Goal: Information Seeking & Learning: Learn about a topic

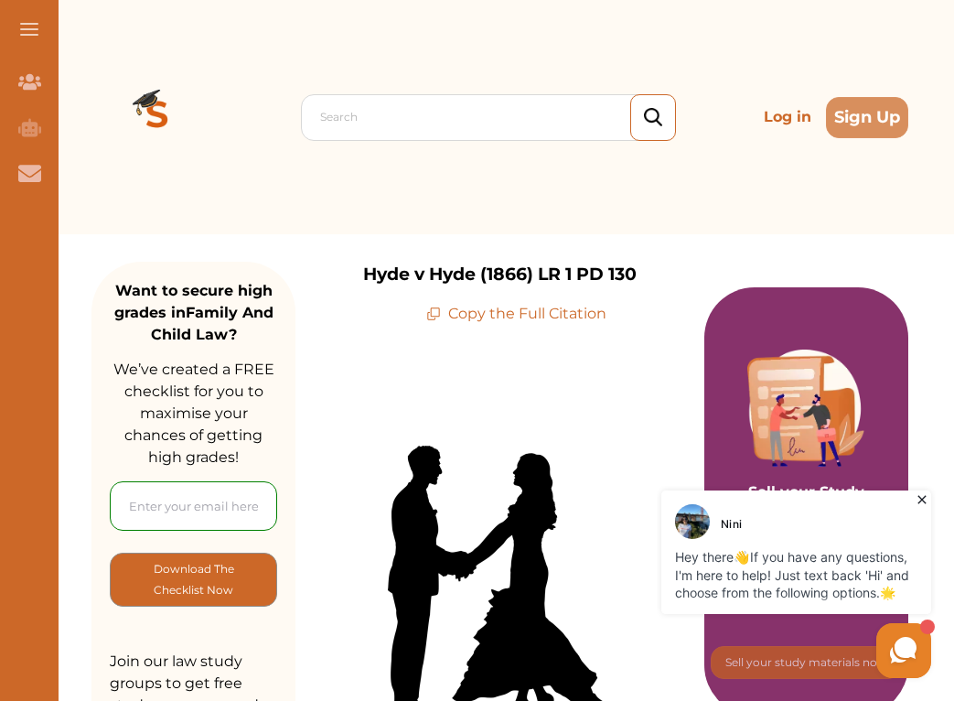
click at [927, 502] on icon at bounding box center [922, 499] width 18 height 18
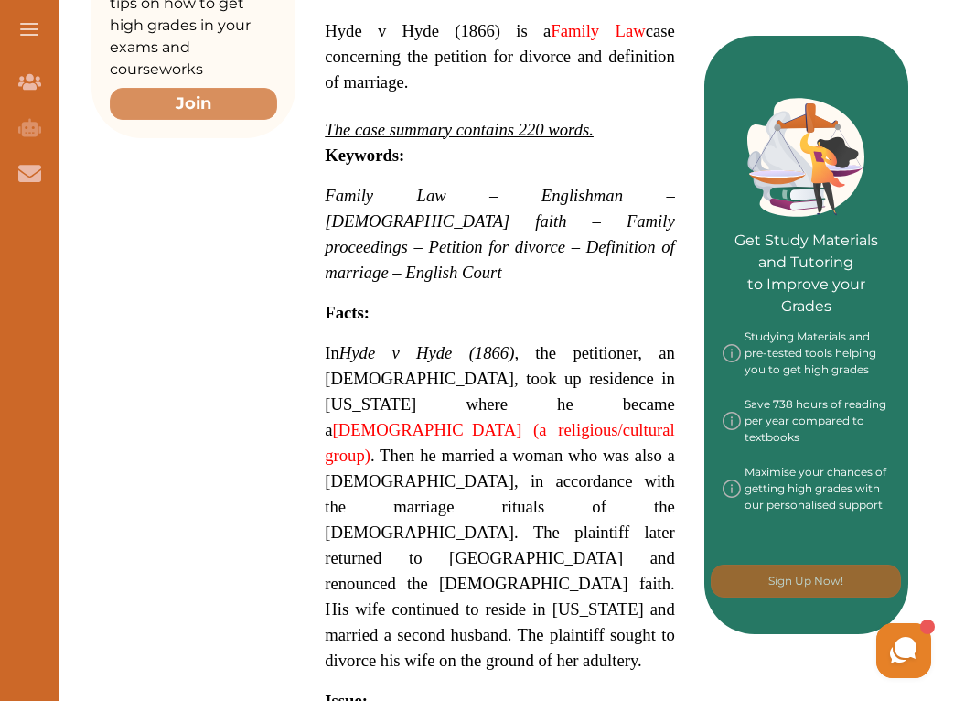
scroll to position [725, 0]
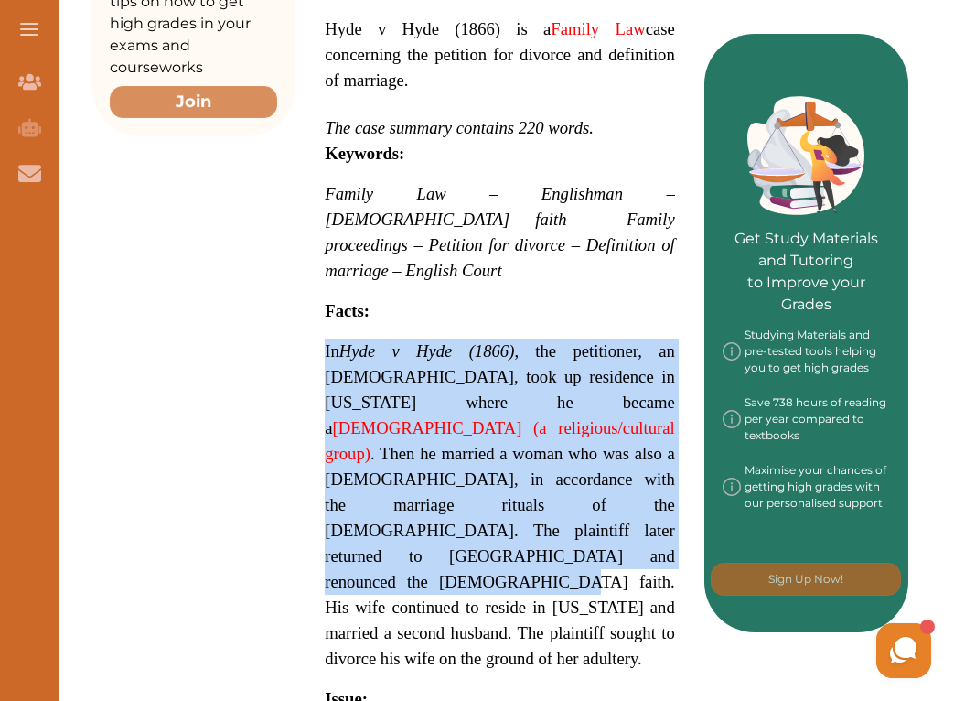
drag, startPoint x: 328, startPoint y: 320, endPoint x: 499, endPoint y: 486, distance: 238.7
click at [499, 486] on div "Hyde v Hyde (1866) is a Family Law case concerning the petition for divorce and…" at bounding box center [499, 424] width 409 height 1650
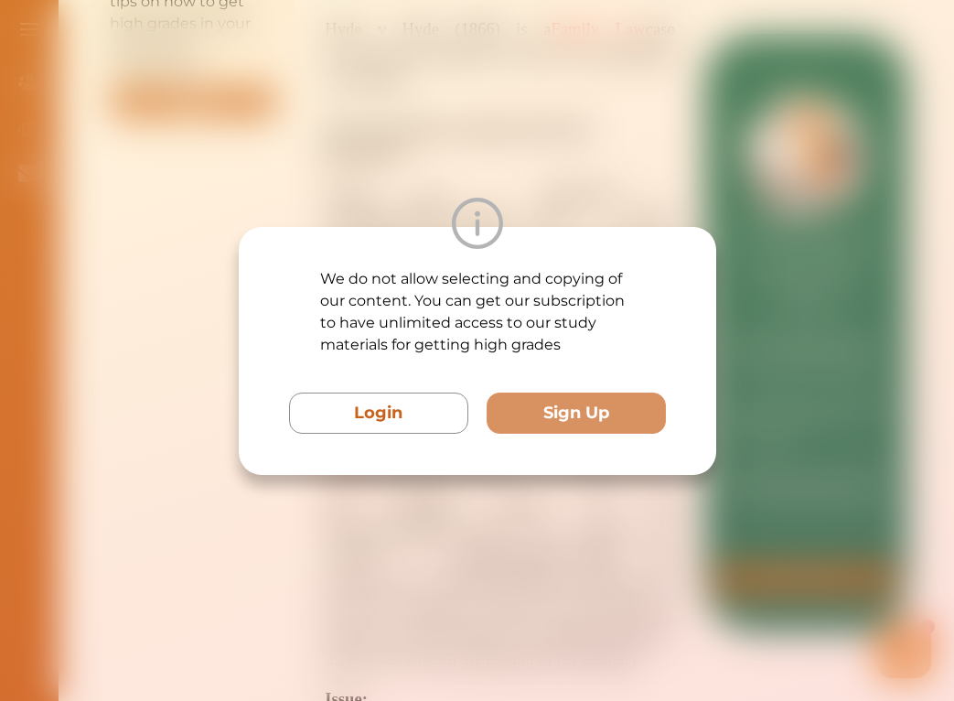
click at [540, 539] on div "We do not allow selecting and copying of our content. You can get our subscript…" at bounding box center [477, 350] width 954 height 701
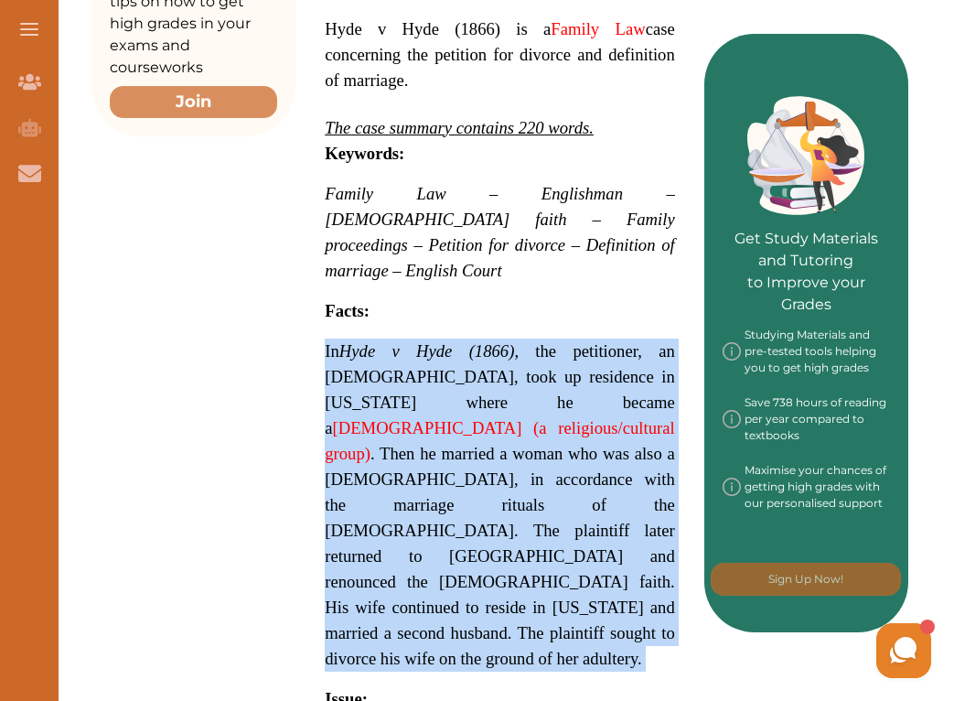
drag, startPoint x: 321, startPoint y: 318, endPoint x: 548, endPoint y: 572, distance: 340.1
click at [548, 572] on div "Hyde v Hyde (1866) is a Family Law case concerning the petition for divorce and…" at bounding box center [499, 424] width 409 height 1650
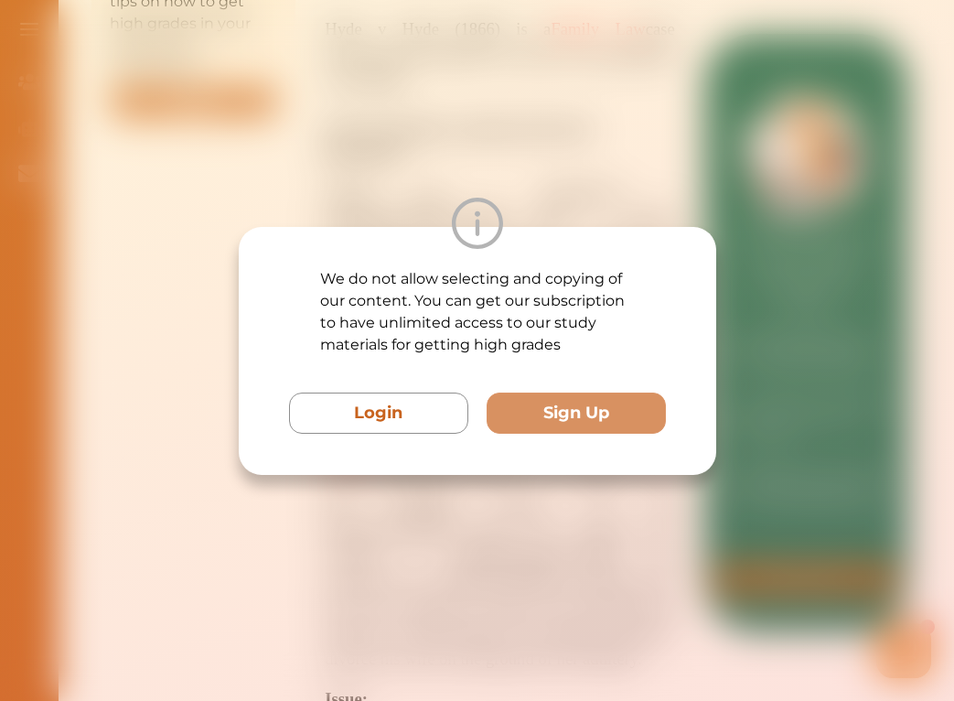
click at [575, 183] on div "We do not allow selecting and copying of our content. You can get our subscript…" at bounding box center [477, 350] width 954 height 701
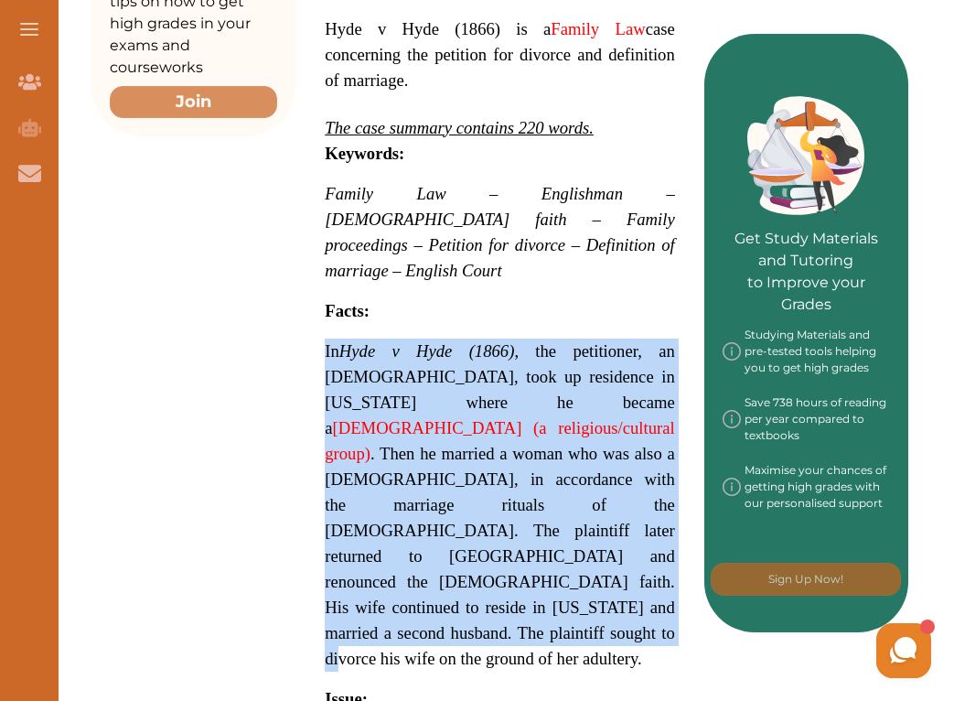
drag, startPoint x: 322, startPoint y: 310, endPoint x: 617, endPoint y: 560, distance: 386.2
click at [617, 560] on div "Hyde v Hyde (1866) is a Family Law case concerning the petition for divorce and…" at bounding box center [499, 424] width 409 height 1650
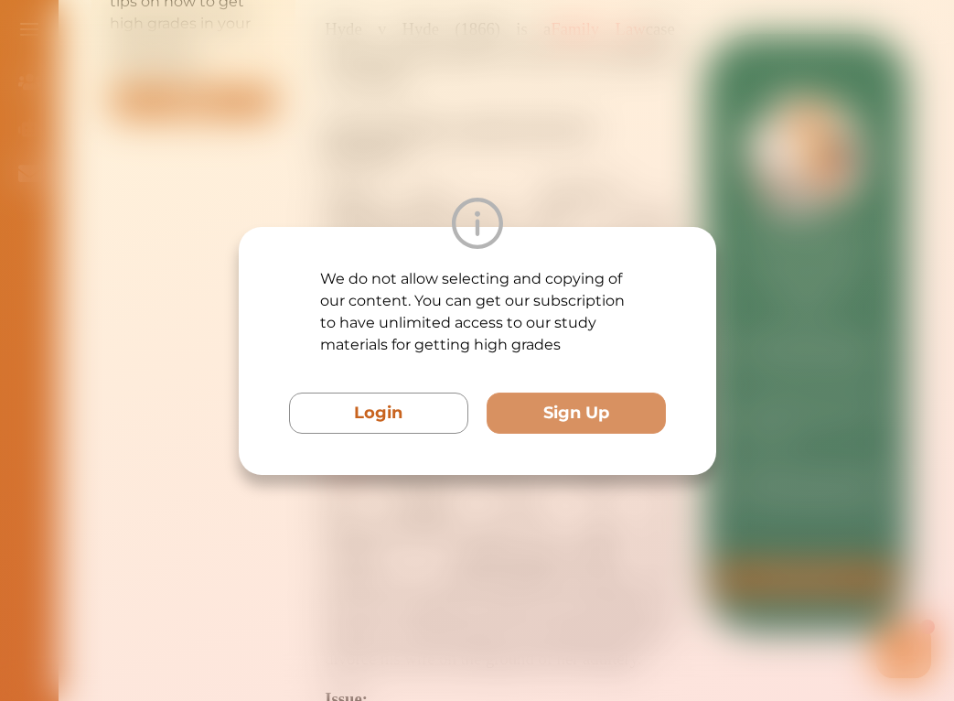
click at [501, 117] on div "We do not allow selecting and copying of our content. You can get our subscript…" at bounding box center [477, 350] width 954 height 701
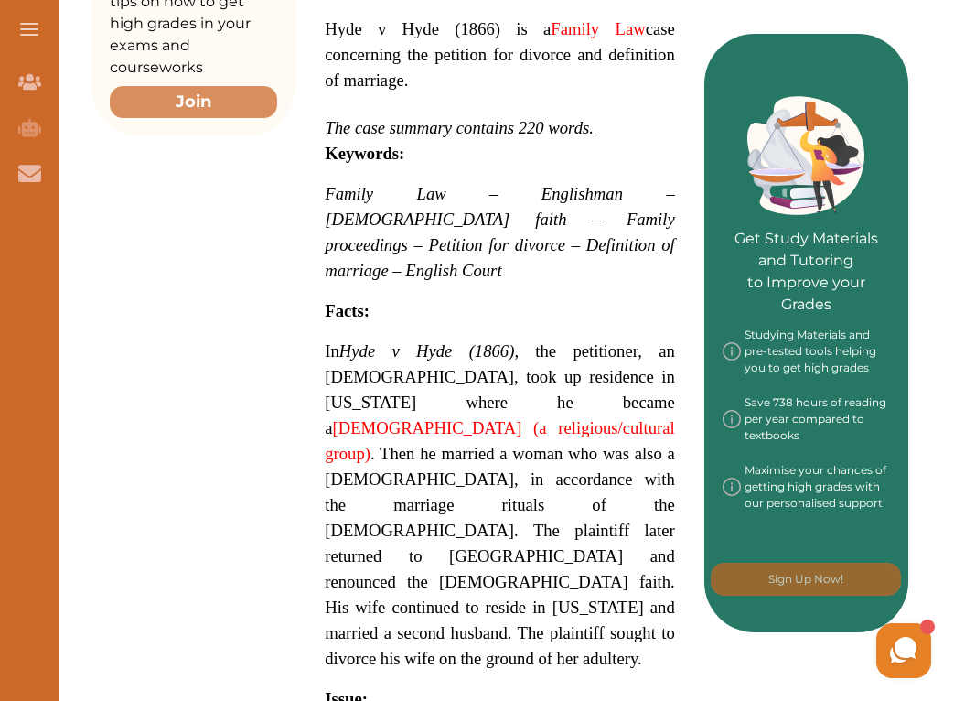
click at [330, 341] on span "In Hyde v Hyde (1866) , the petitioner, an [DEMOGRAPHIC_DATA], took up residenc…" at bounding box center [500, 504] width 350 height 327
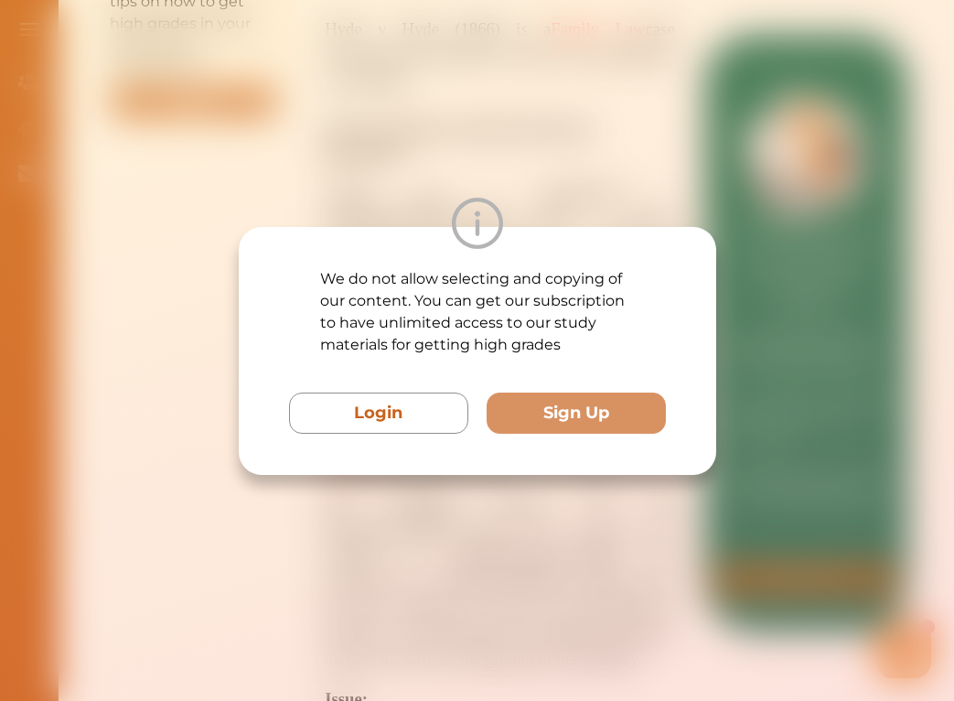
click at [330, 319] on p "We do not allow selecting and copying of our content. You can get our subscript…" at bounding box center [477, 312] width 314 height 88
click at [632, 143] on div "We do not allow selecting and copying of our content. You can get our subscript…" at bounding box center [477, 350] width 954 height 701
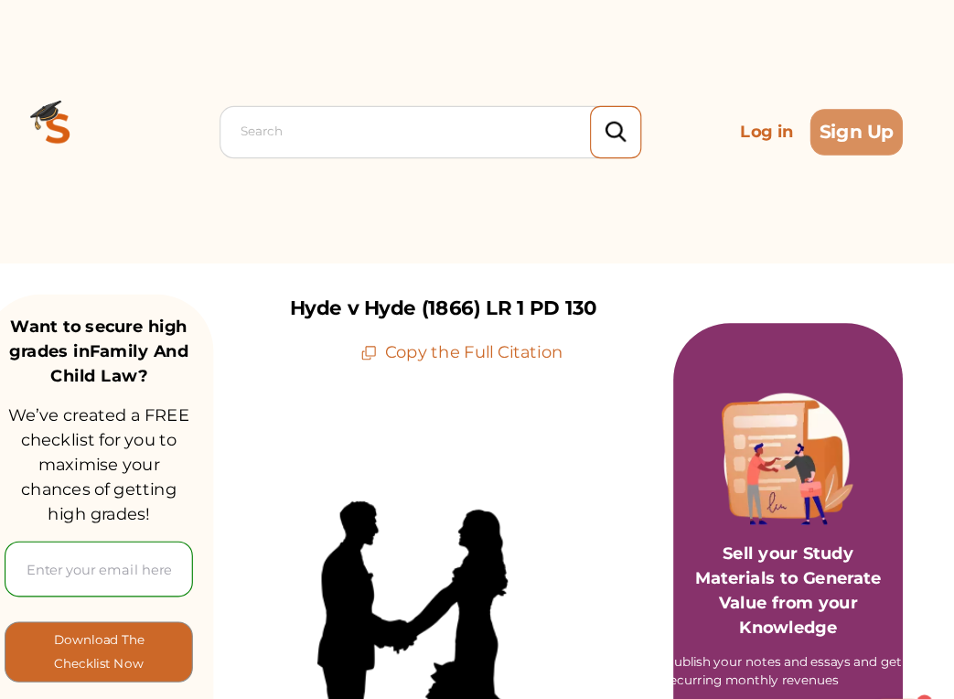
scroll to position [0, 0]
